Goal: Task Accomplishment & Management: Use online tool/utility

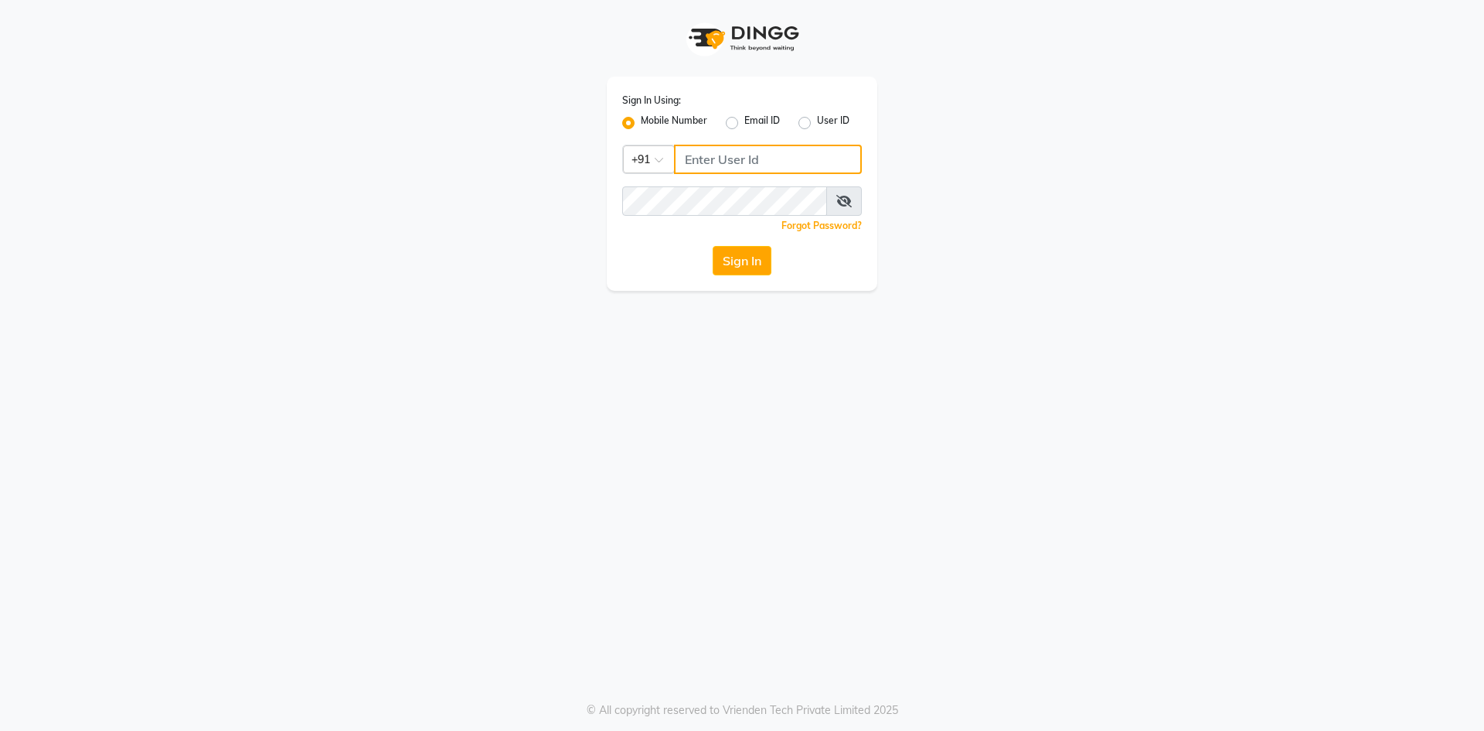
type input "9372078213"
click at [734, 259] on button "Sign In" at bounding box center [742, 260] width 59 height 29
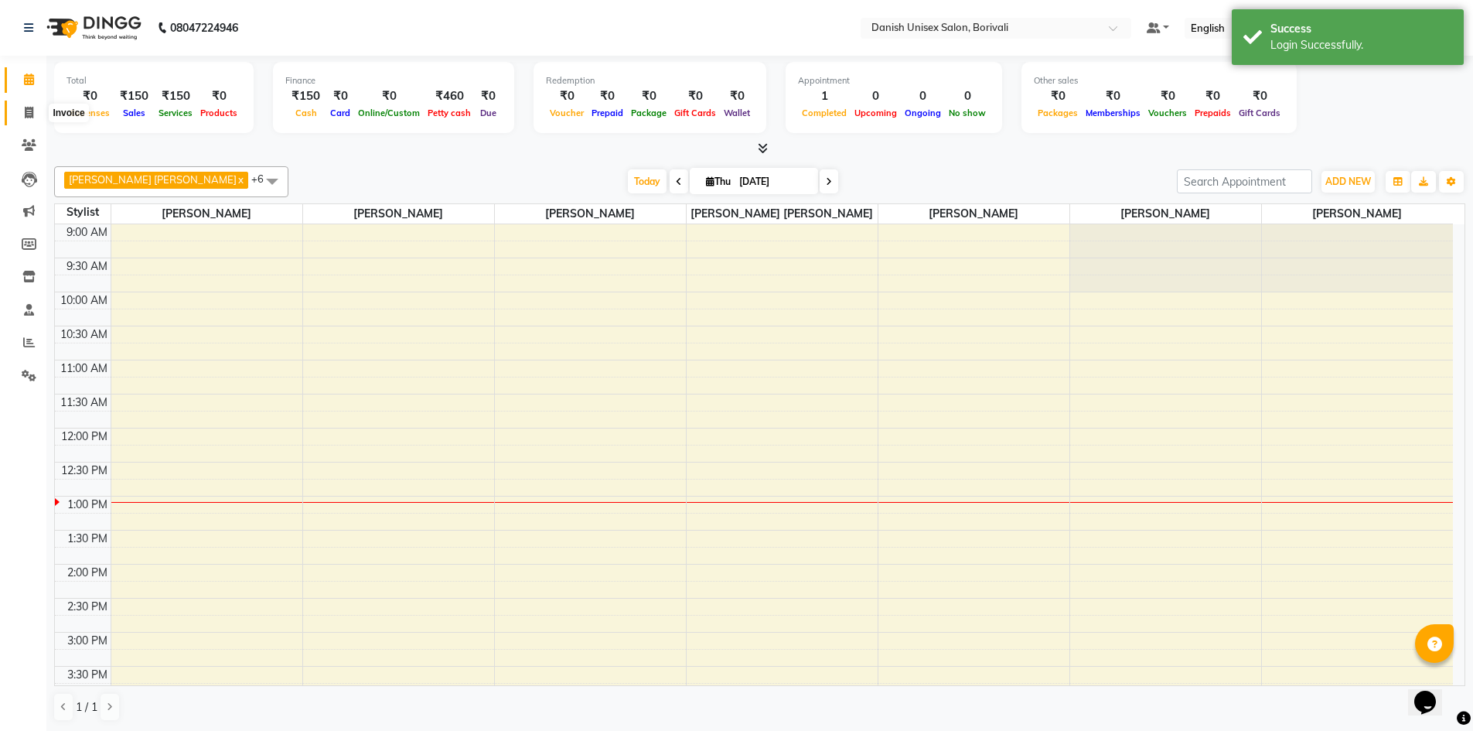
click at [26, 116] on icon at bounding box center [29, 113] width 9 height 12
select select "7068"
select select "service"
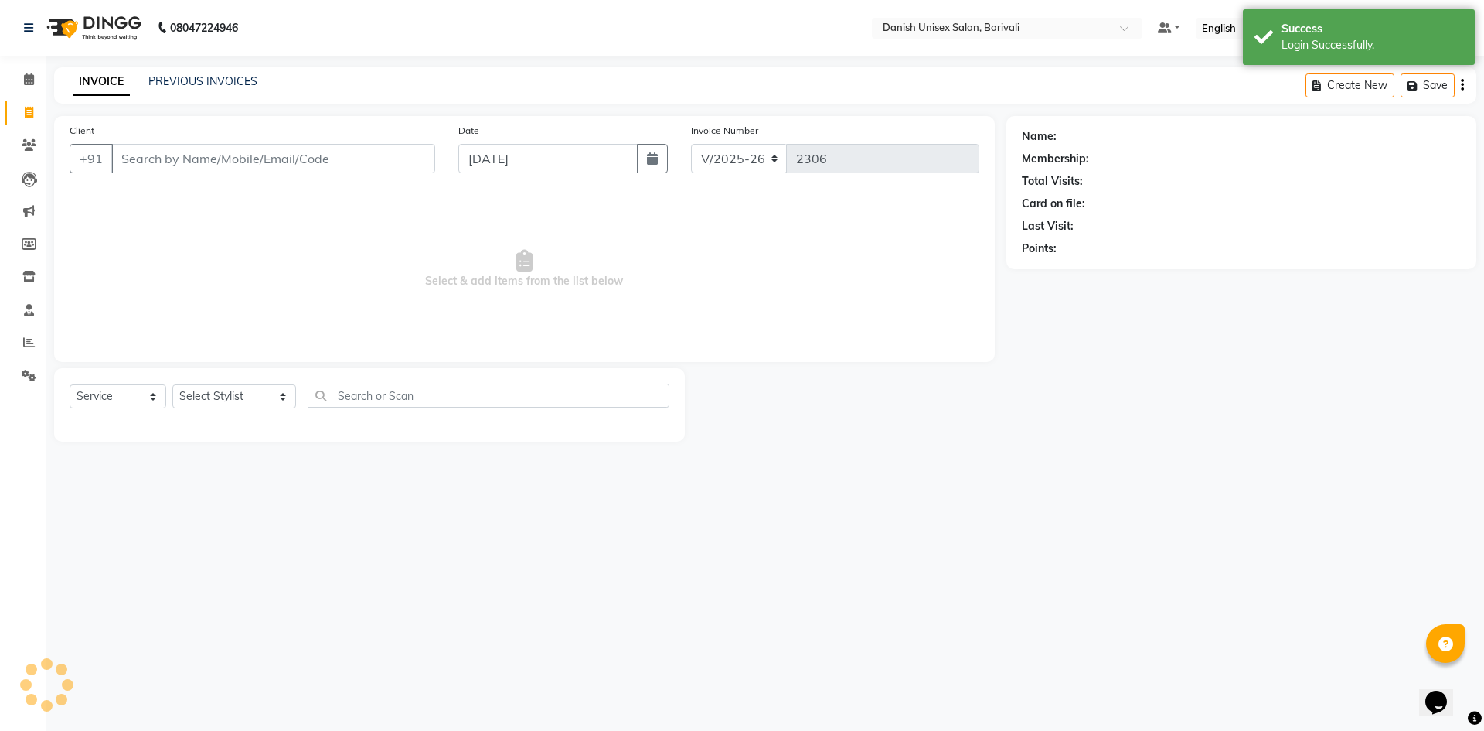
click at [141, 162] on input "Client" at bounding box center [273, 158] width 324 height 29
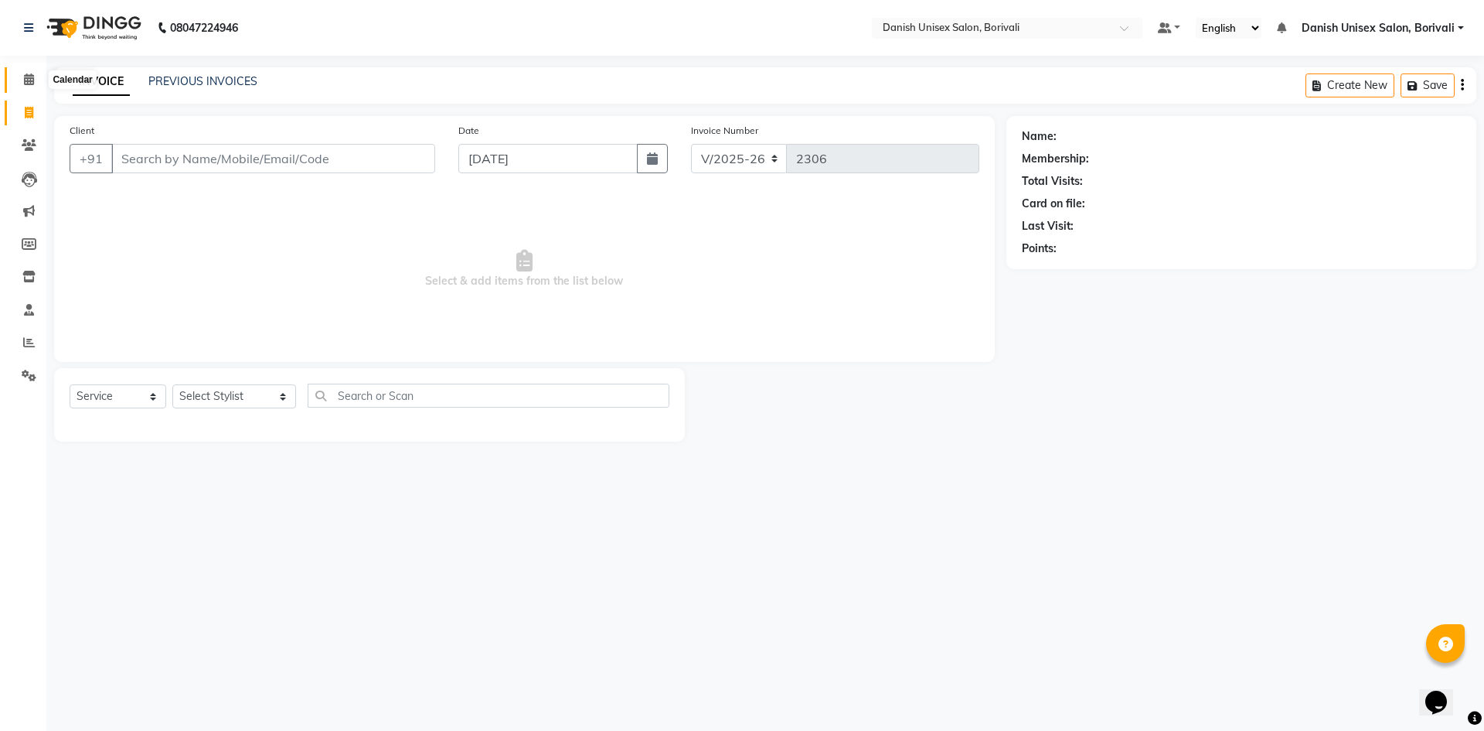
click at [32, 81] on icon at bounding box center [29, 79] width 10 height 12
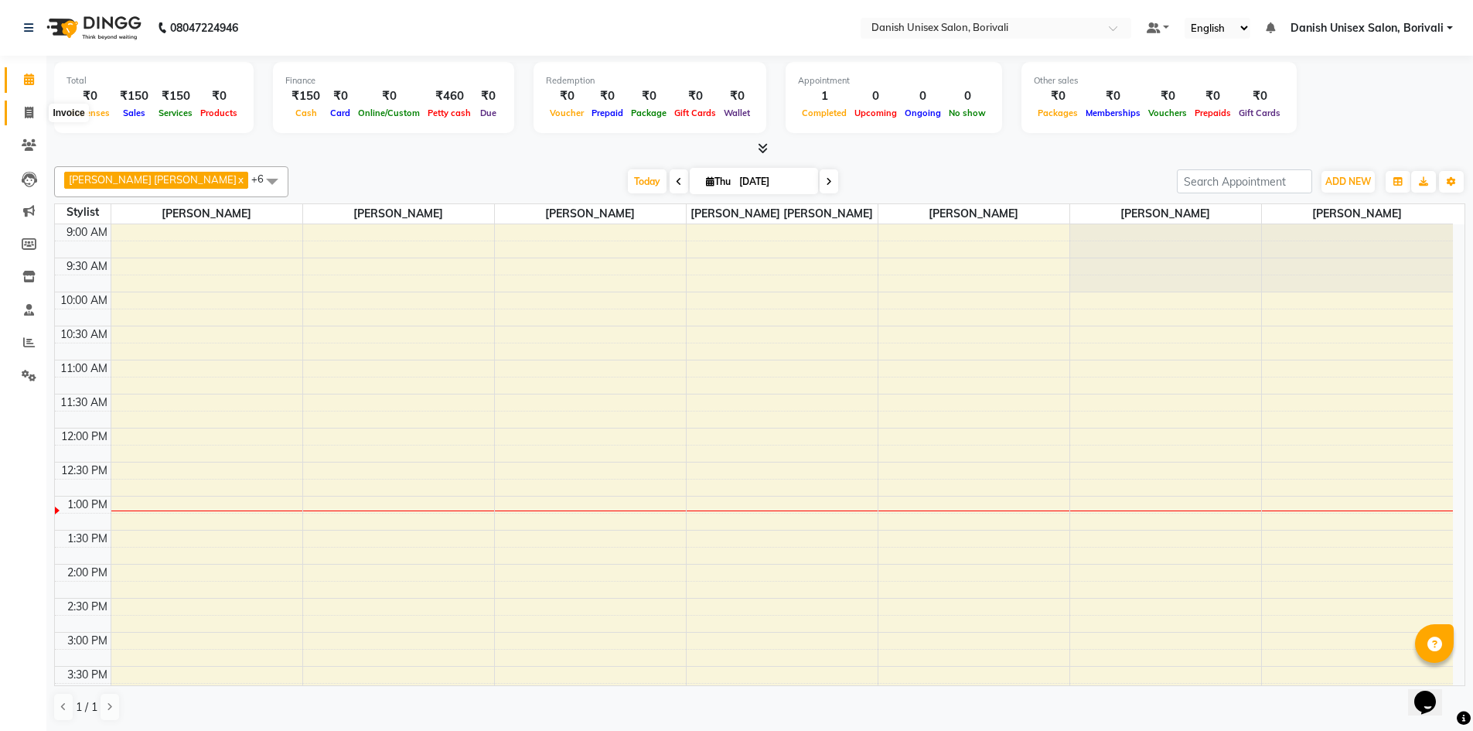
click at [33, 110] on icon at bounding box center [29, 113] width 9 height 12
select select "7068"
select select "service"
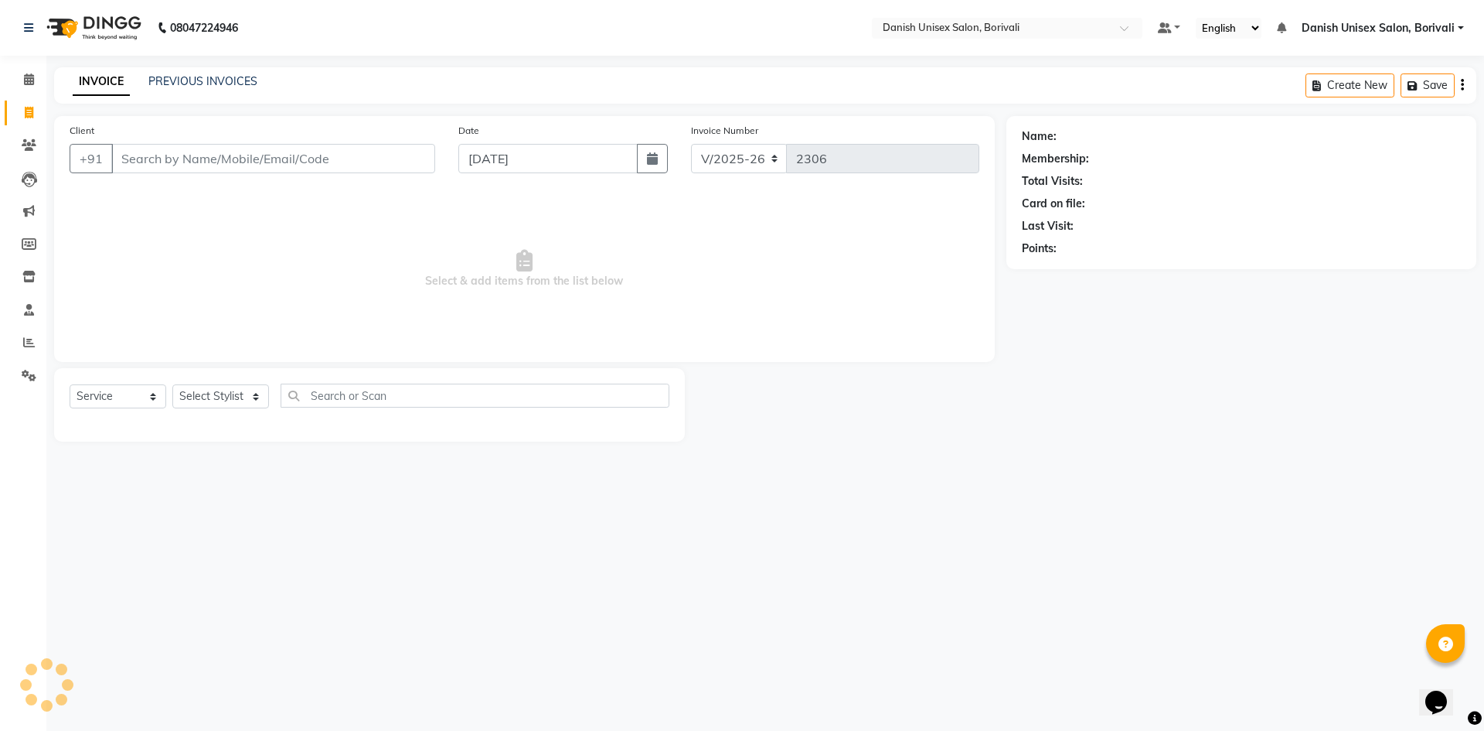
click at [199, 154] on input "Client" at bounding box center [273, 158] width 324 height 29
click at [162, 154] on input "Client" at bounding box center [273, 158] width 324 height 29
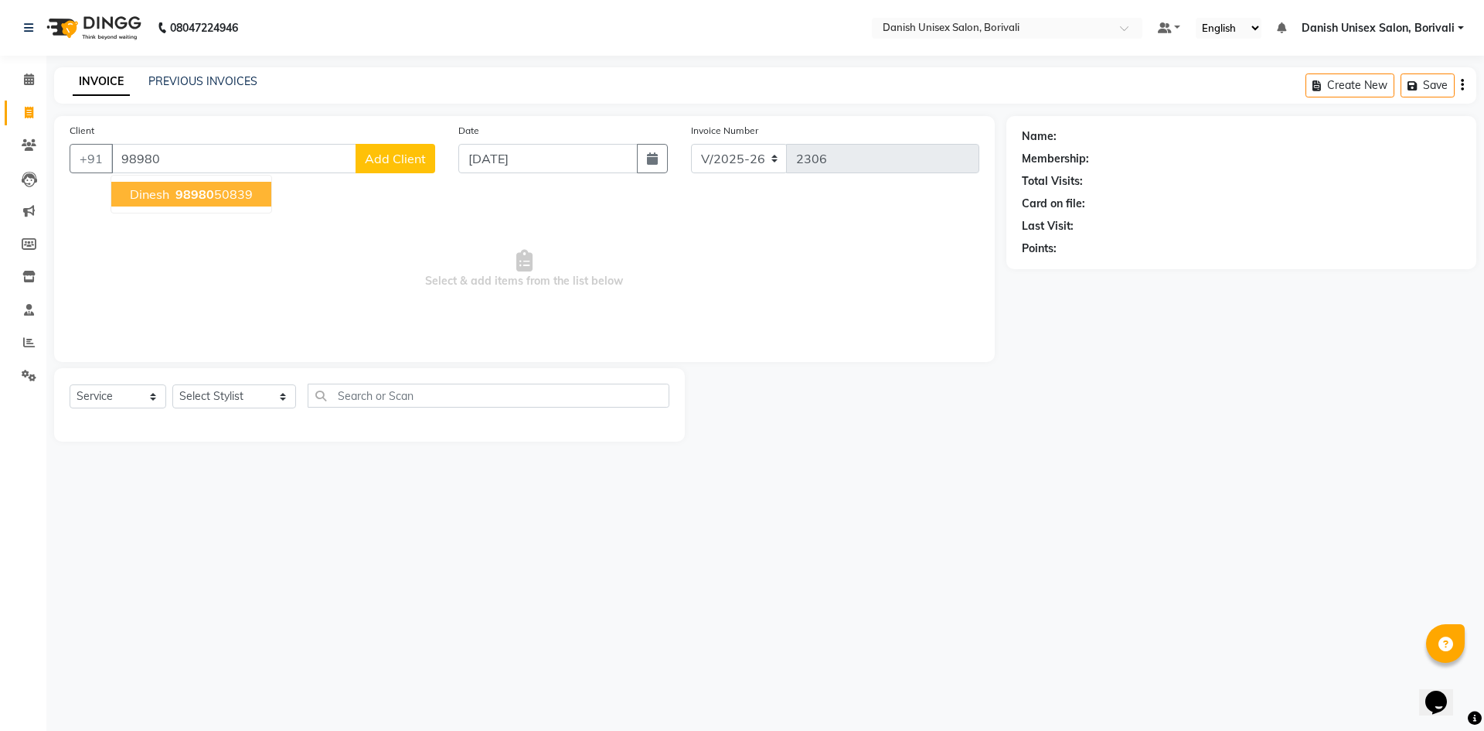
drag, startPoint x: 220, startPoint y: 178, endPoint x: 212, endPoint y: 209, distance: 31.9
click at [220, 179] on ngb-typeahead-window "Dinesh 98980 50839" at bounding box center [192, 194] width 162 height 39
click at [212, 209] on ngb-typeahead-window "Dinesh 98980 50839" at bounding box center [192, 194] width 162 height 39
click at [213, 192] on ngb-highlight "98980 50839" at bounding box center [212, 193] width 80 height 15
type input "9898050839"
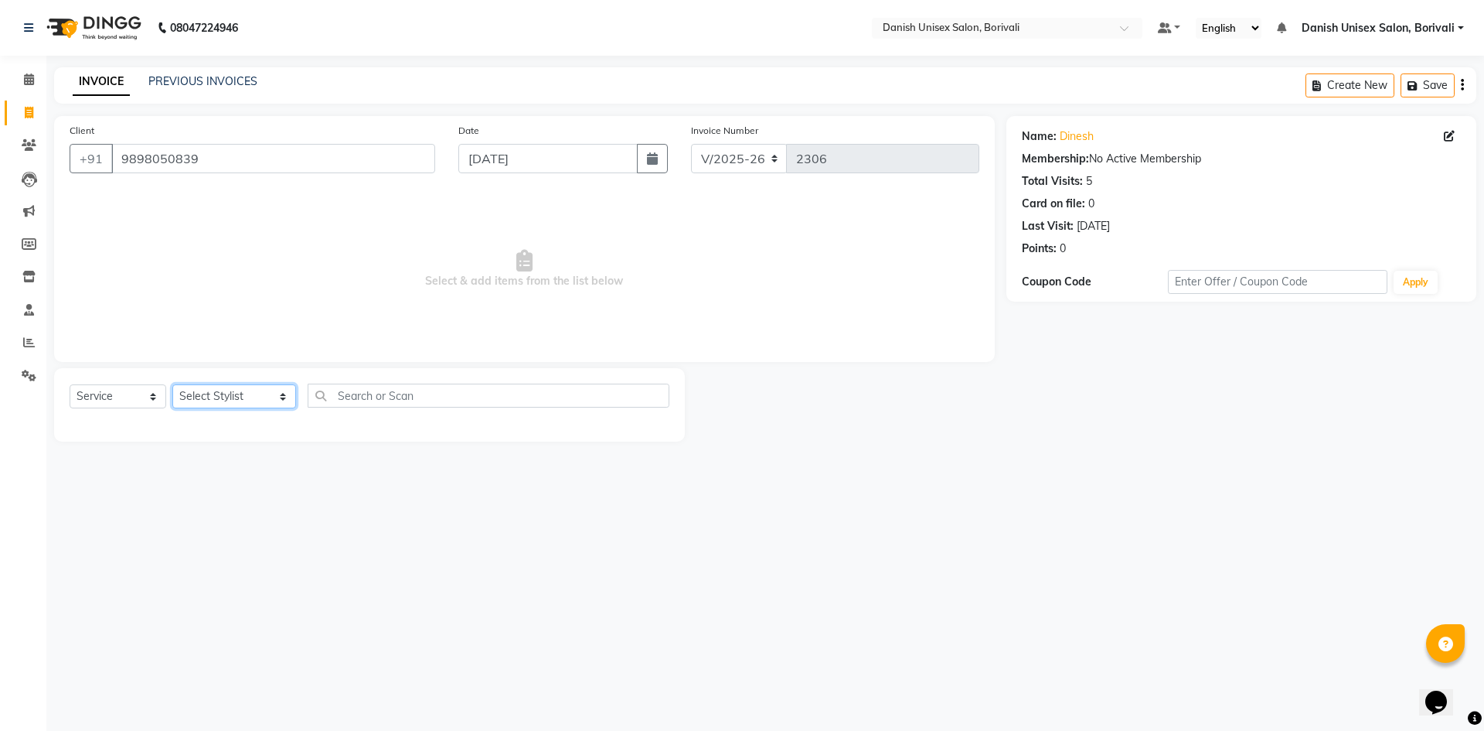
click at [203, 403] on select "Select Stylist [PERSON_NAME] Bheem [PERSON_NAME] Danish Unisex Salon, [PERSON_N…" at bounding box center [234, 396] width 124 height 24
click at [172, 384] on select "Select Stylist [PERSON_NAME] Bheem [PERSON_NAME] Danish Unisex Salon, [PERSON_N…" at bounding box center [234, 396] width 124 height 24
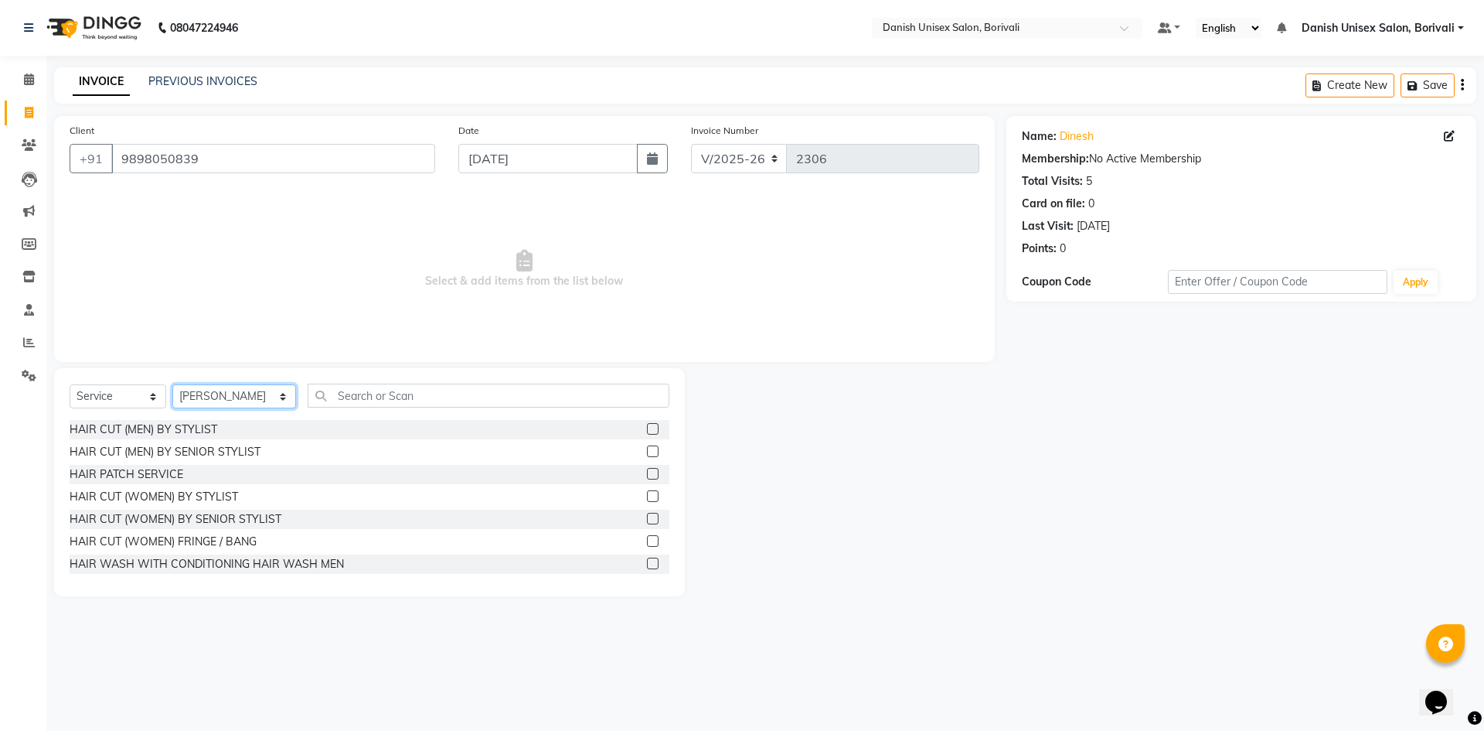
click at [223, 384] on select "Select Stylist [PERSON_NAME] Bheem [PERSON_NAME] Danish Unisex Salon, [PERSON_N…" at bounding box center [234, 396] width 124 height 24
select select "58926"
click at [172, 384] on select "Select Stylist [PERSON_NAME] Bheem [PERSON_NAME] Danish Unisex Salon, [PERSON_N…" at bounding box center [234, 396] width 124 height 24
click at [387, 393] on input "text" at bounding box center [489, 395] width 362 height 24
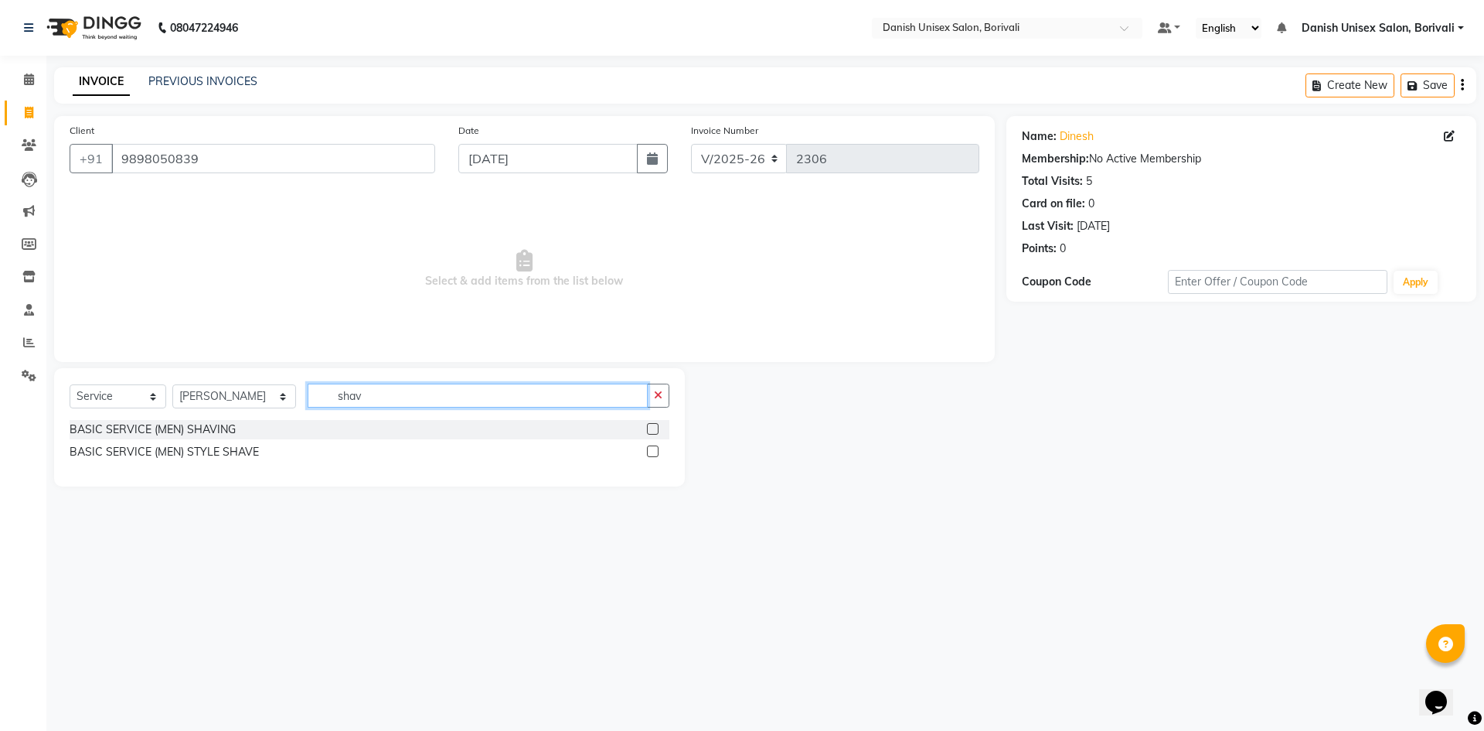
type input "shav"
click at [655, 425] on label at bounding box center [653, 429] width 12 height 12
click at [655, 425] on input "checkbox" at bounding box center [652, 429] width 10 height 10
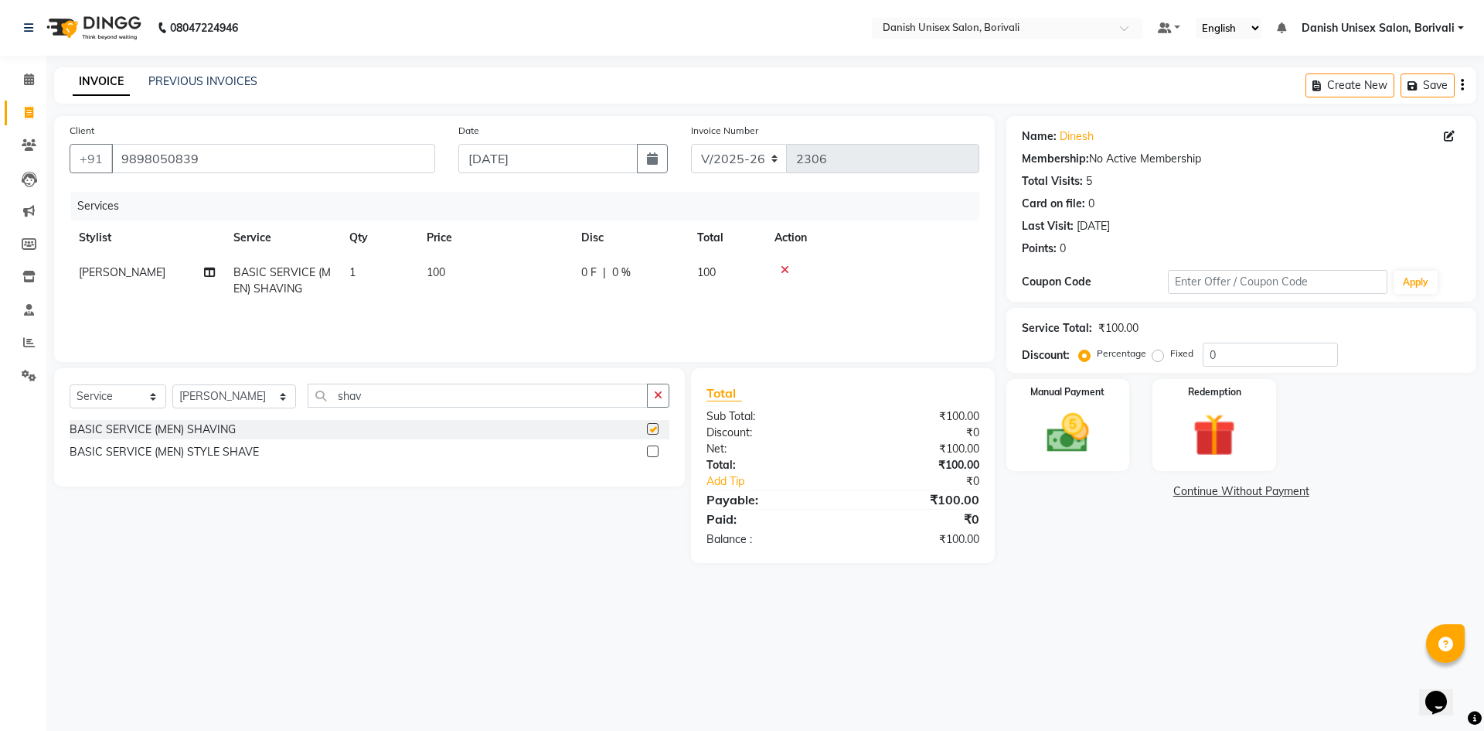
checkbox input "false"
click at [655, 452] on label at bounding box center [653, 451] width 12 height 12
click at [655, 452] on input "checkbox" at bounding box center [652, 452] width 10 height 10
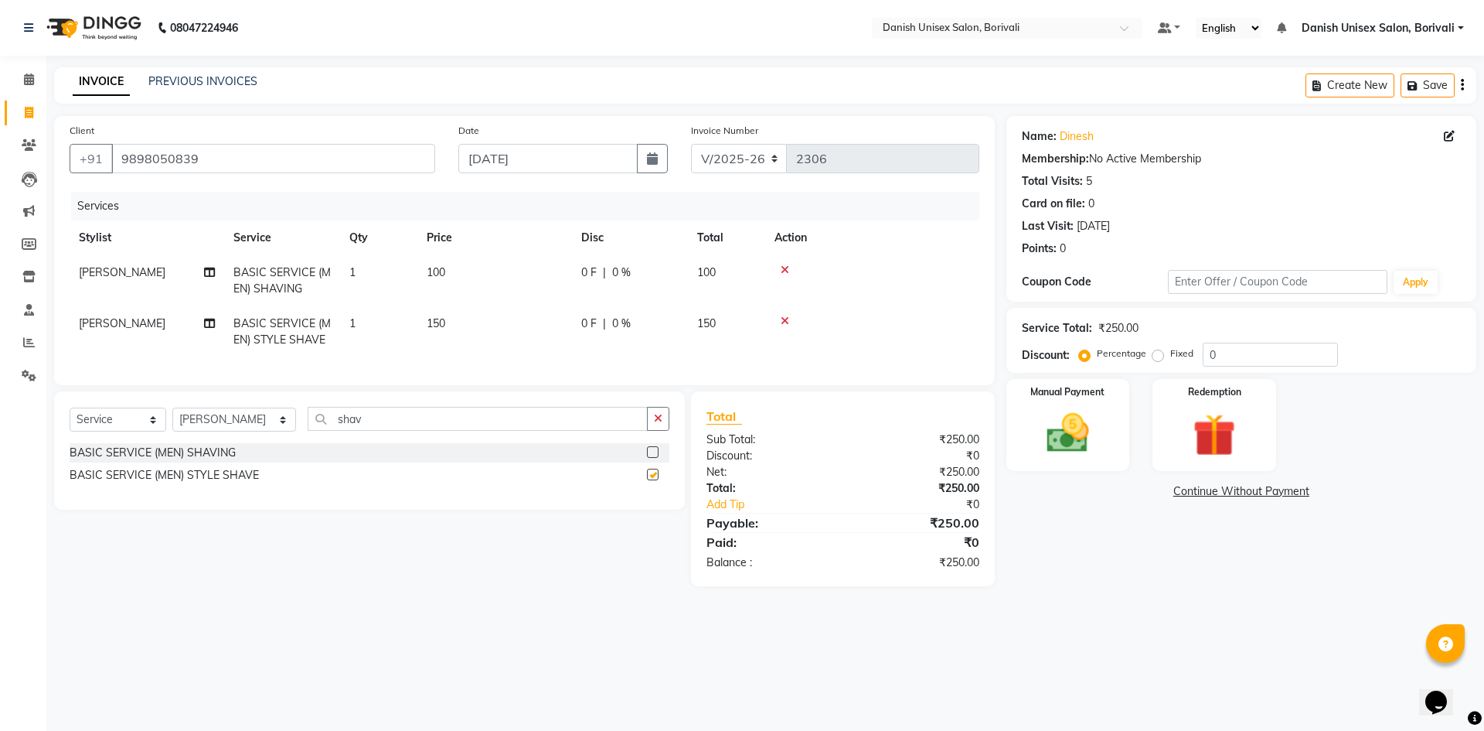
checkbox input "false"
click at [784, 266] on icon at bounding box center [785, 269] width 9 height 11
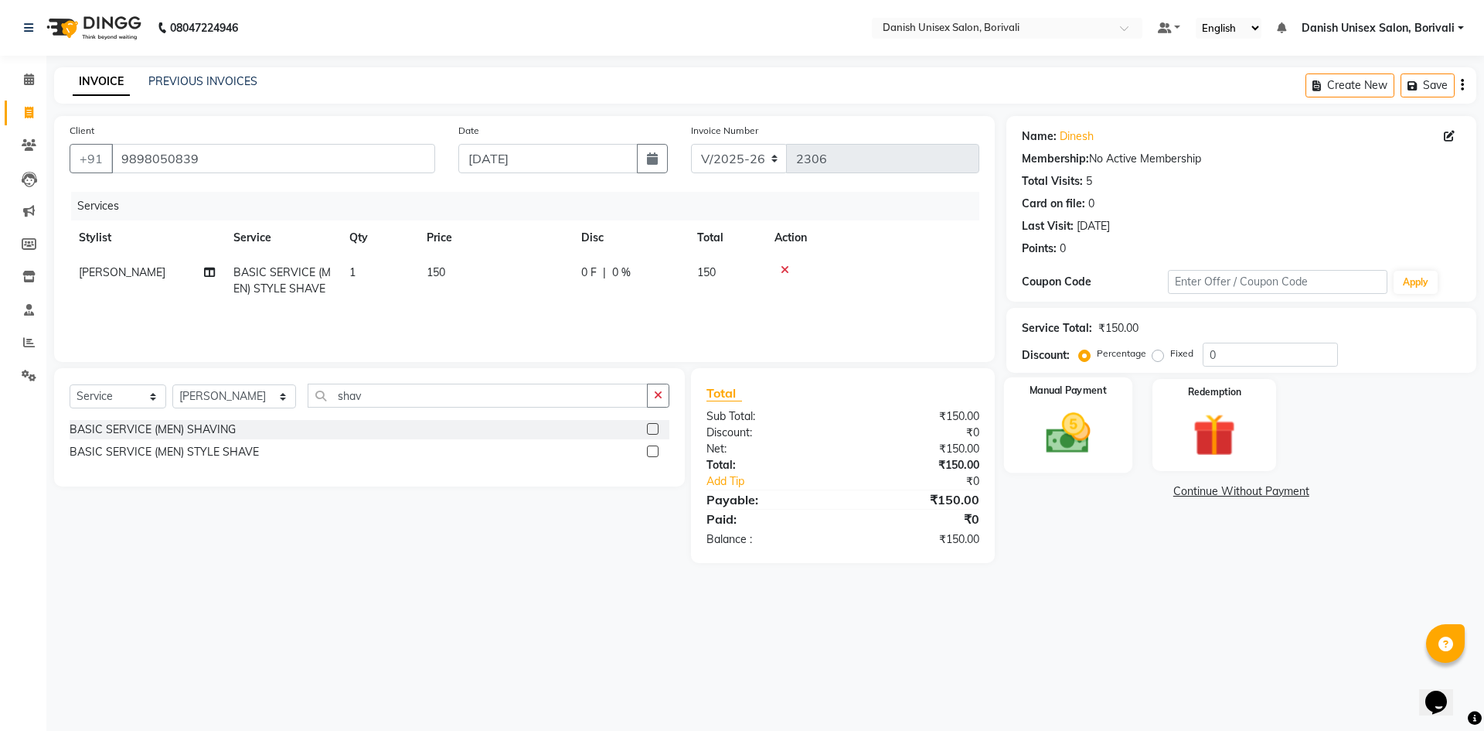
click at [1029, 412] on div "Manual Payment" at bounding box center [1067, 424] width 128 height 95
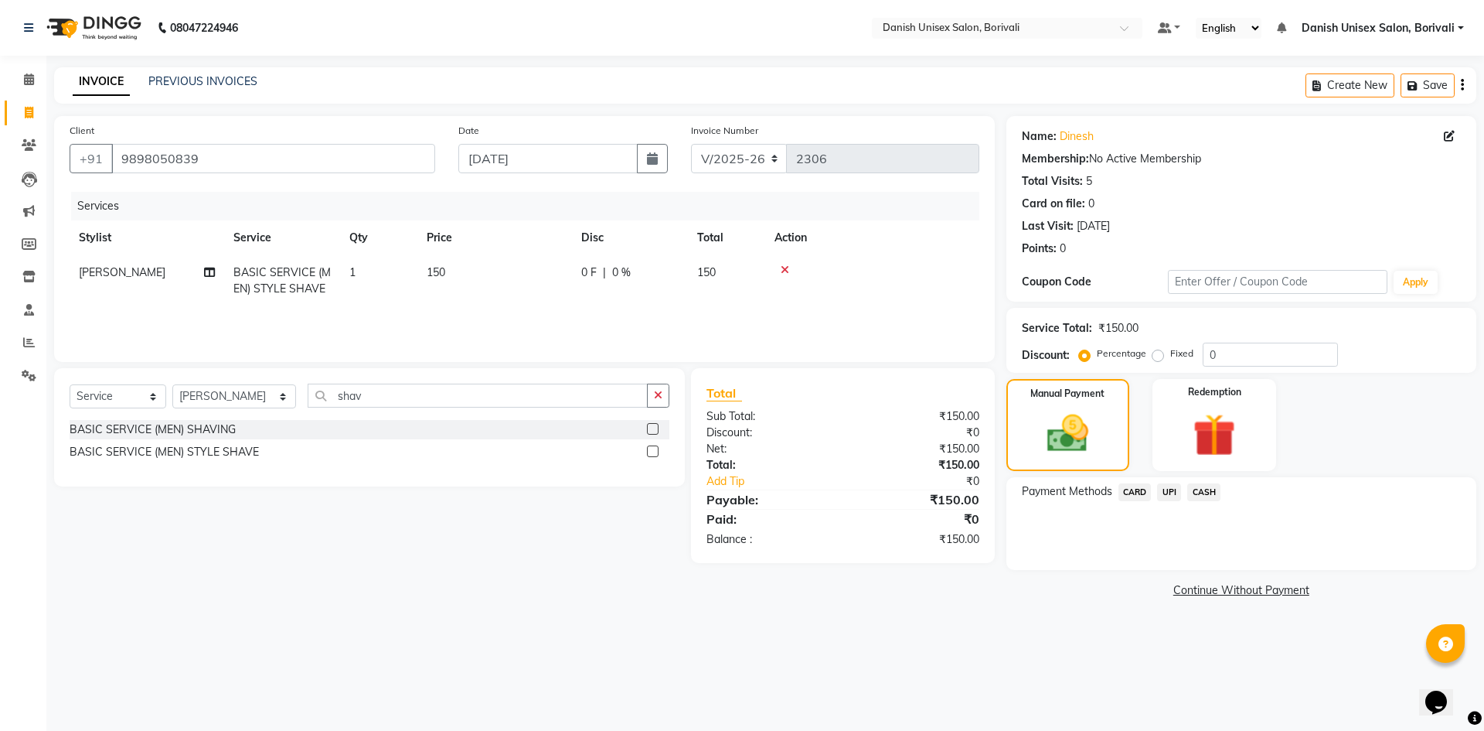
click at [1214, 486] on span "CASH" at bounding box center [1203, 492] width 33 height 18
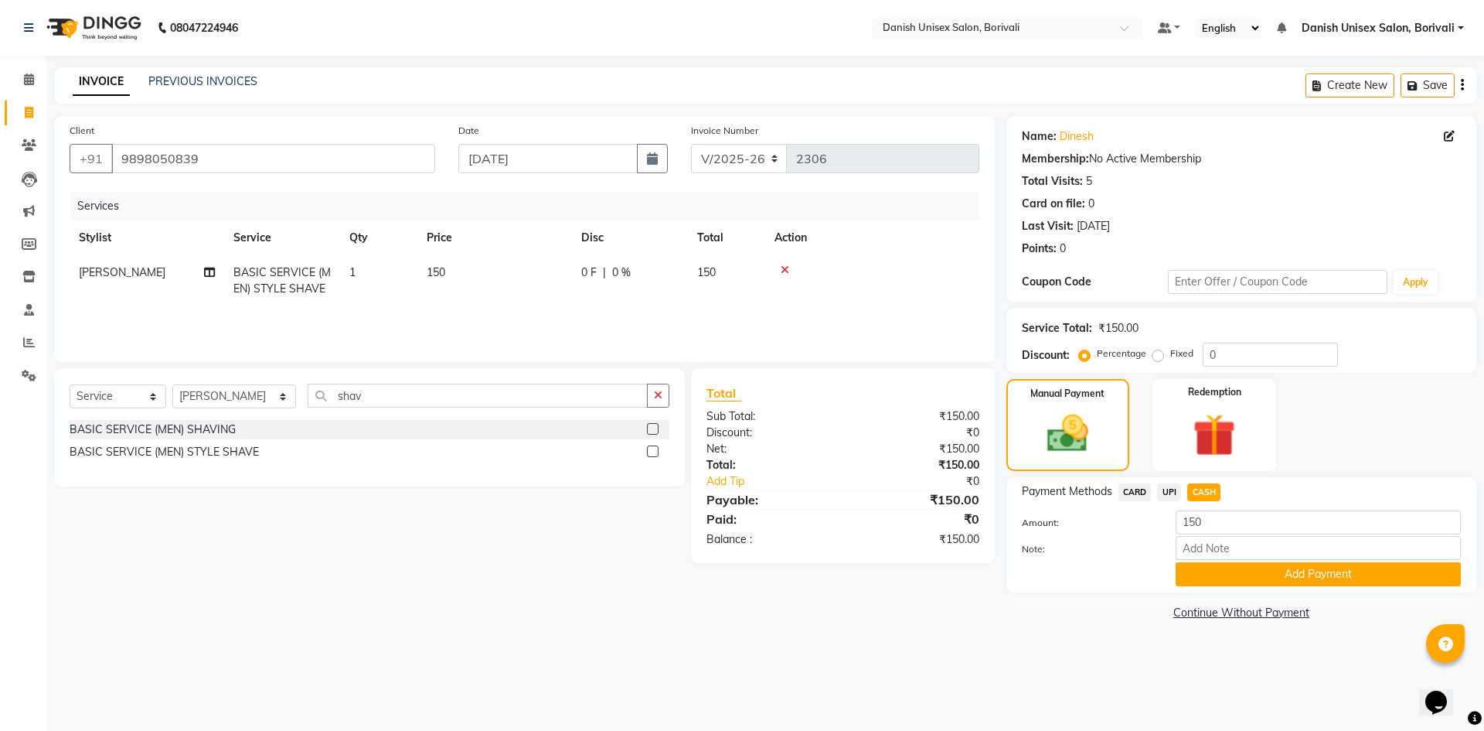
click at [1236, 588] on div "Payment Methods CARD UPI CASH Amount: 150 Note: Add Payment" at bounding box center [1242, 534] width 470 height 115
click at [1236, 577] on button "Add Payment" at bounding box center [1318, 574] width 285 height 24
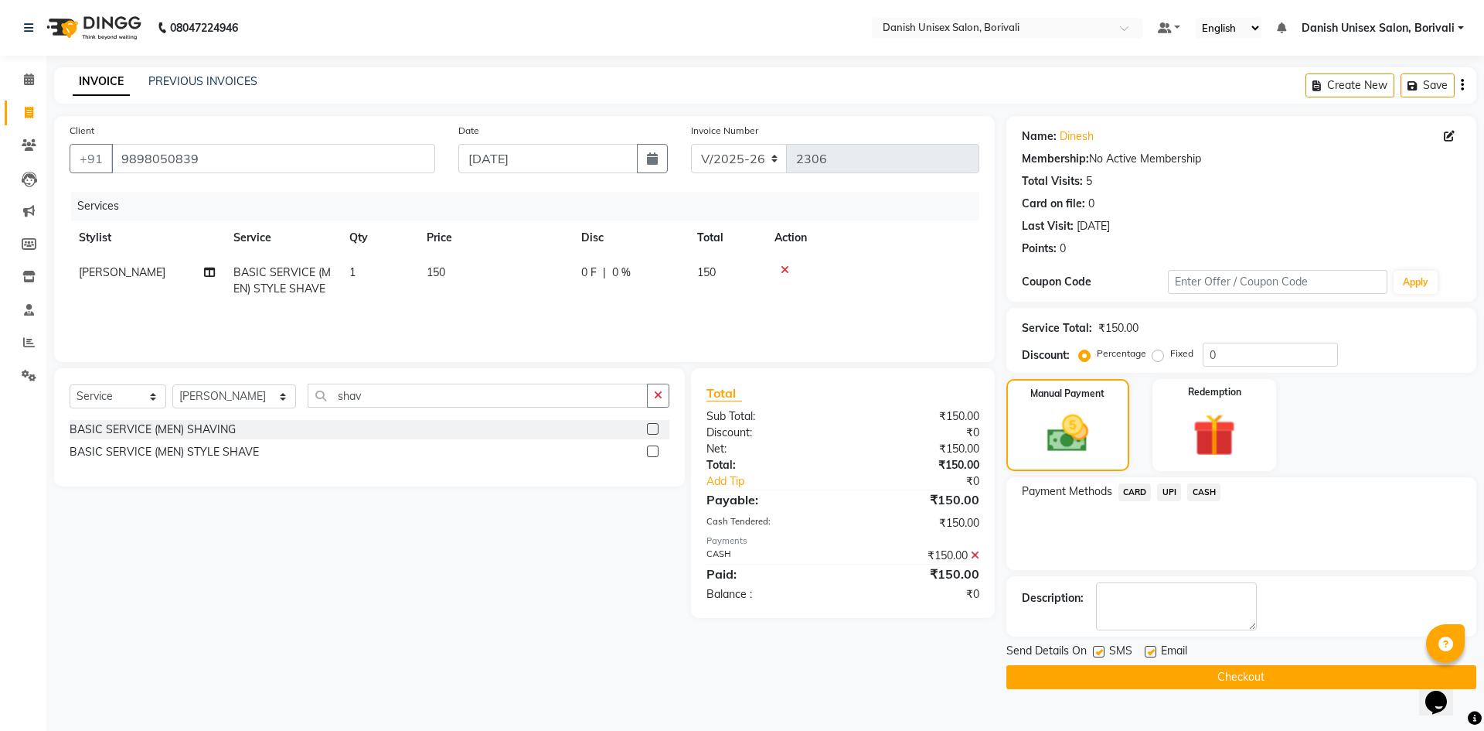
click at [1228, 681] on button "Checkout" at bounding box center [1242, 677] width 470 height 24
